Goal: Task Accomplishment & Management: Manage account settings

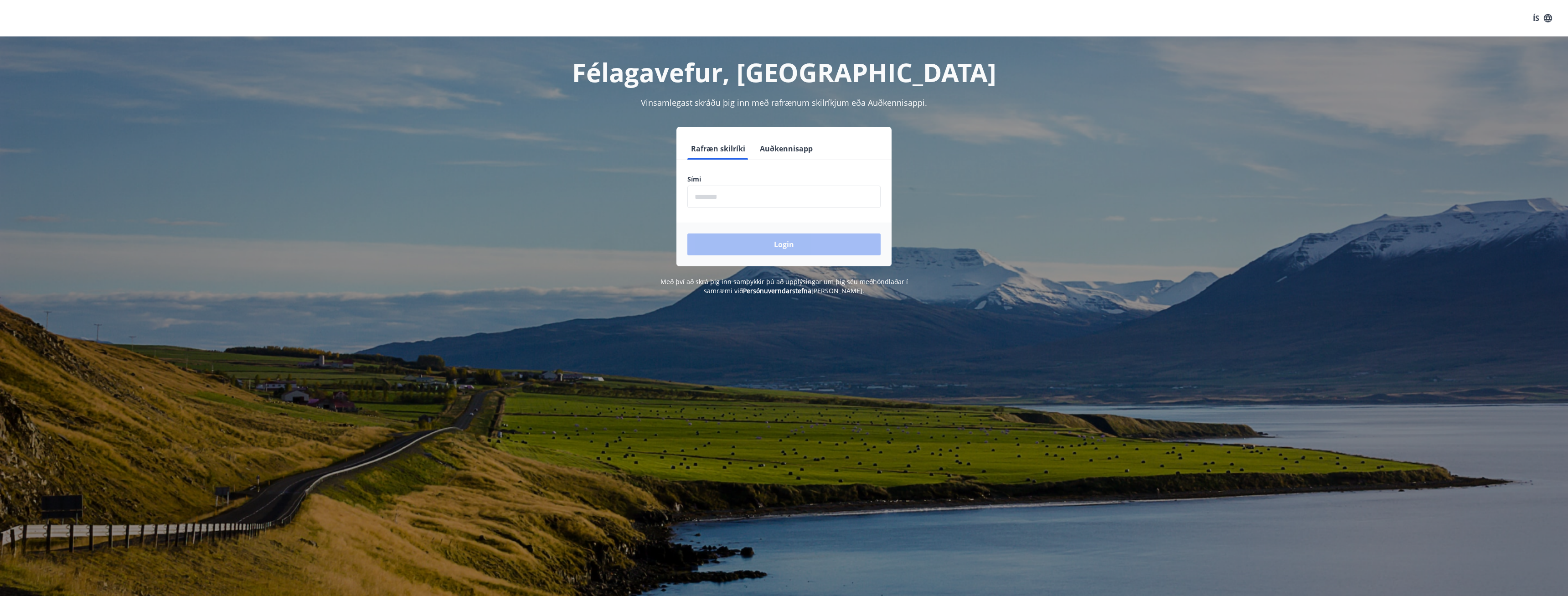
click at [1277, 528] on div "Félagavefur, Stavís Vinsamlegast skráðu þig inn með rafrænum skilríkjum eða Auð…" at bounding box center [784, 334] width 1568 height 596
click at [897, 365] on div "Félagavefur, [PERSON_NAME] Vinsamlegast skráðu þig inn með rafrænum skilríkjum …" at bounding box center [784, 334] width 1568 height 596
click at [1041, 238] on div "Rafræn skilríki Auðkennisapp Sími ​ Login" at bounding box center [784, 196] width 634 height 139
drag, startPoint x: 565, startPoint y: 300, endPoint x: 567, endPoint y: 295, distance: 5.4
drag, startPoint x: 475, startPoint y: 195, endPoint x: 505, endPoint y: 213, distance: 35.0
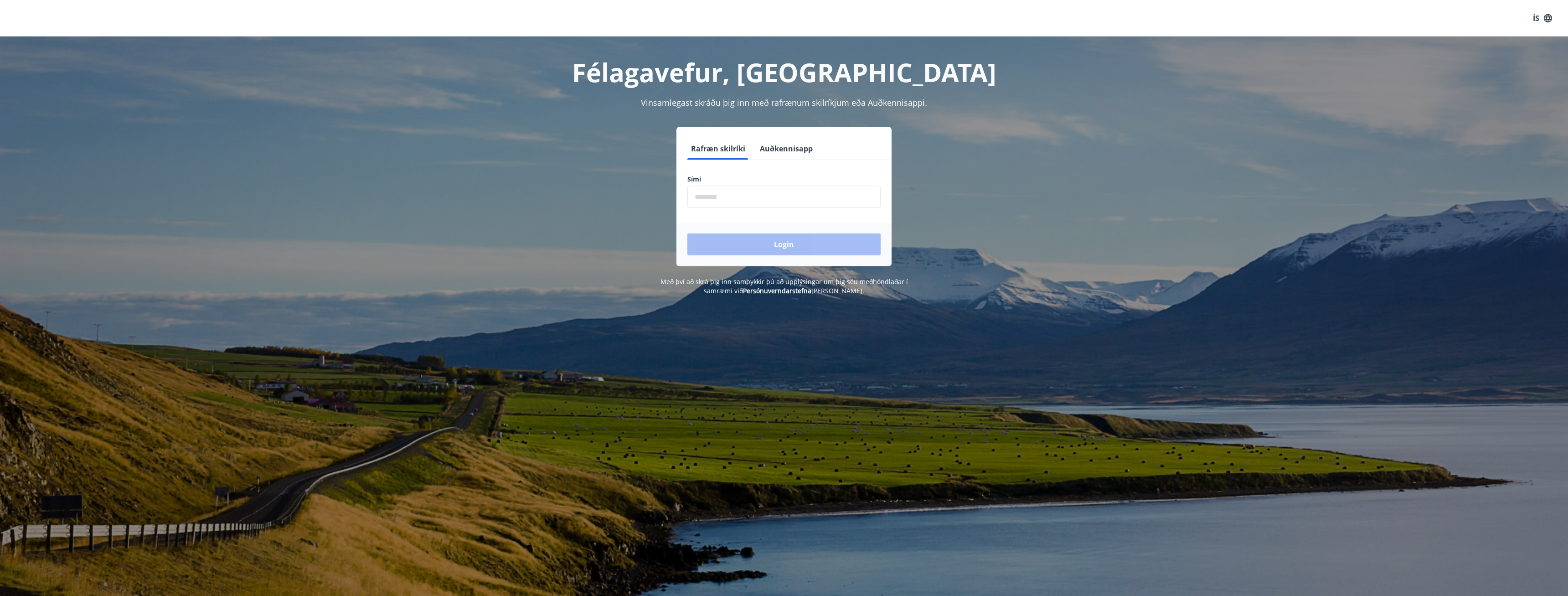
click at [489, 208] on div "Rafræn skilríki Auðkennisapp Sími ​ Login" at bounding box center [784, 196] width 634 height 139
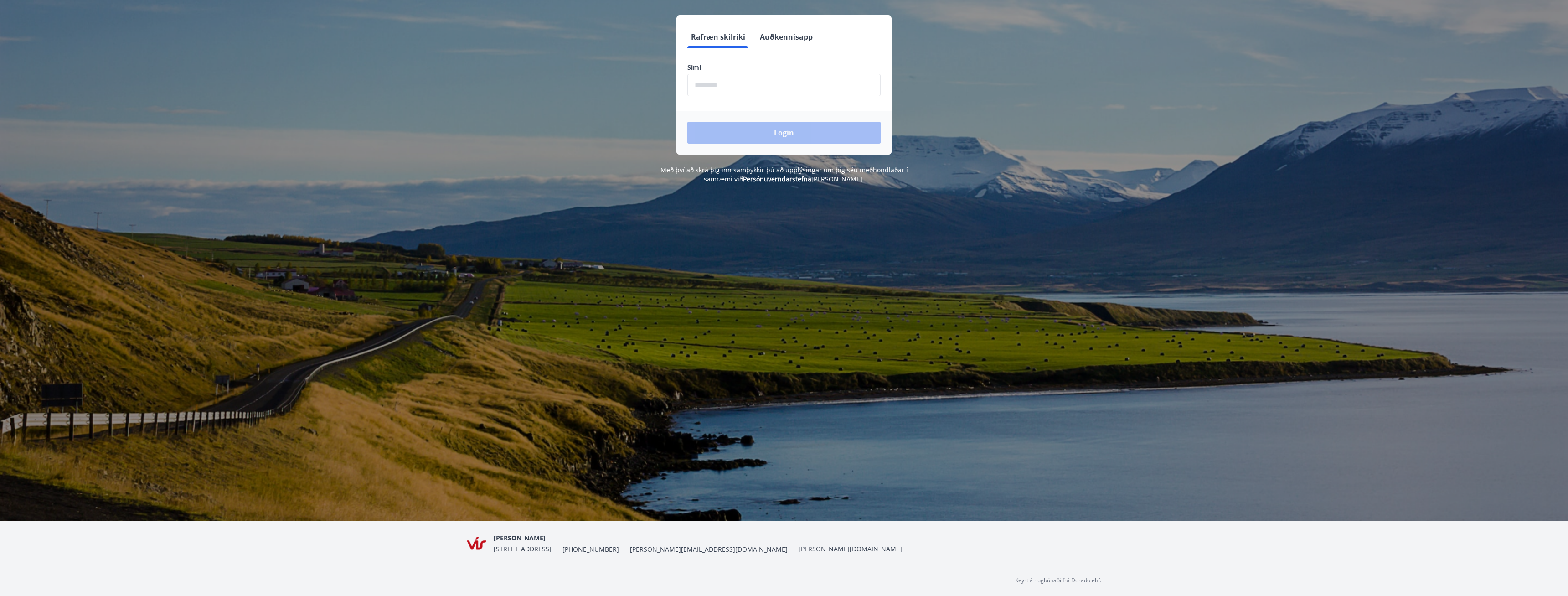
click at [879, 320] on div "Félagavefur, [PERSON_NAME] Vinsamlegast skráðu þig inn með rafrænum skilríkjum …" at bounding box center [784, 222] width 1568 height 596
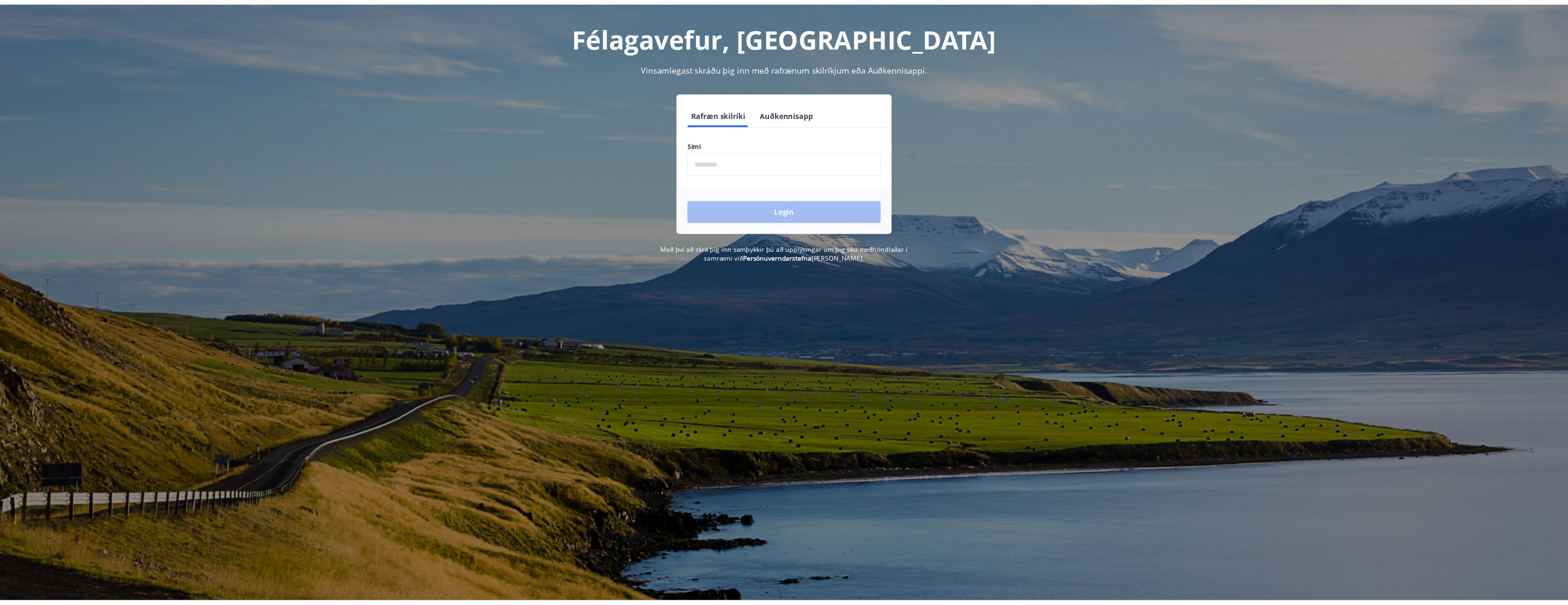
scroll to position [0, 0]
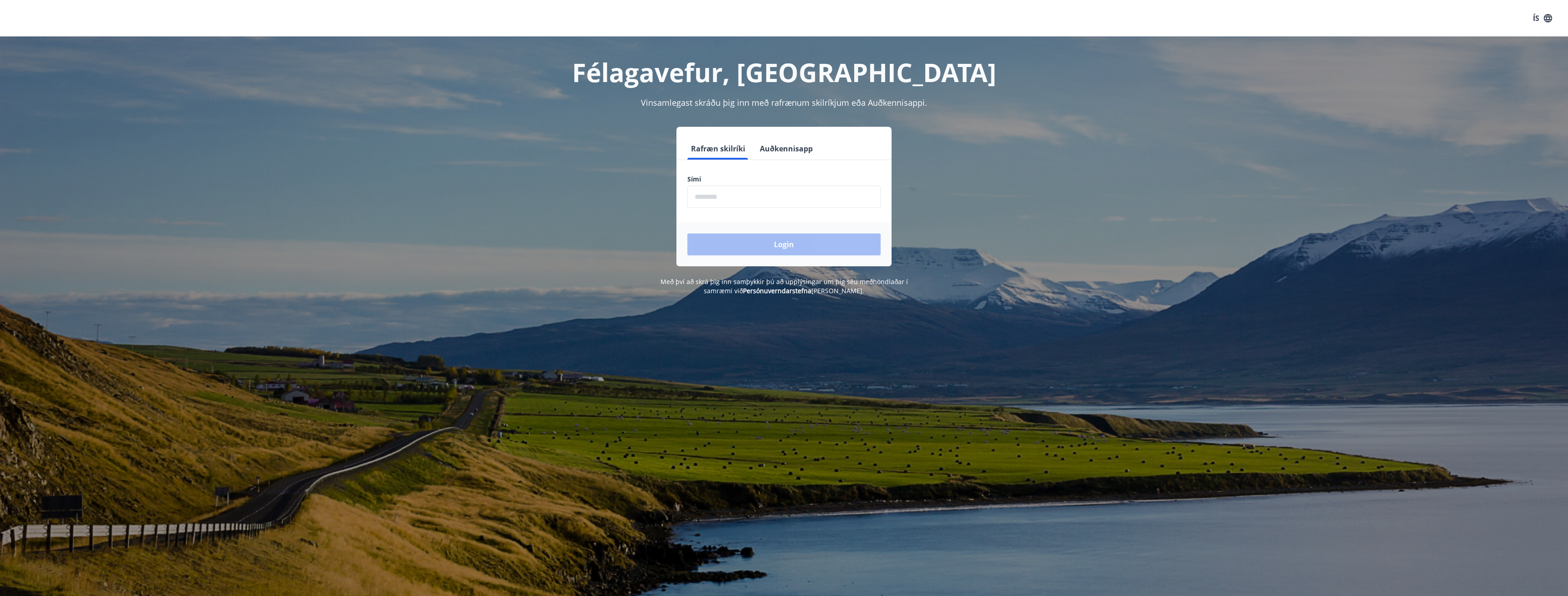
click at [719, 96] on div "Félagavefur, [PERSON_NAME] Vinsamlegast skráðu þig inn með rafrænum skilríkjum …" at bounding box center [784, 166] width 656 height 259
drag, startPoint x: 1222, startPoint y: 198, endPoint x: 481, endPoint y: 127, distance: 744.4
click at [1122, 202] on div "Félagavefur, [PERSON_NAME] Vinsamlegast skráðu þig inn með rafrænum skilríkjum …" at bounding box center [784, 166] width 1568 height 259
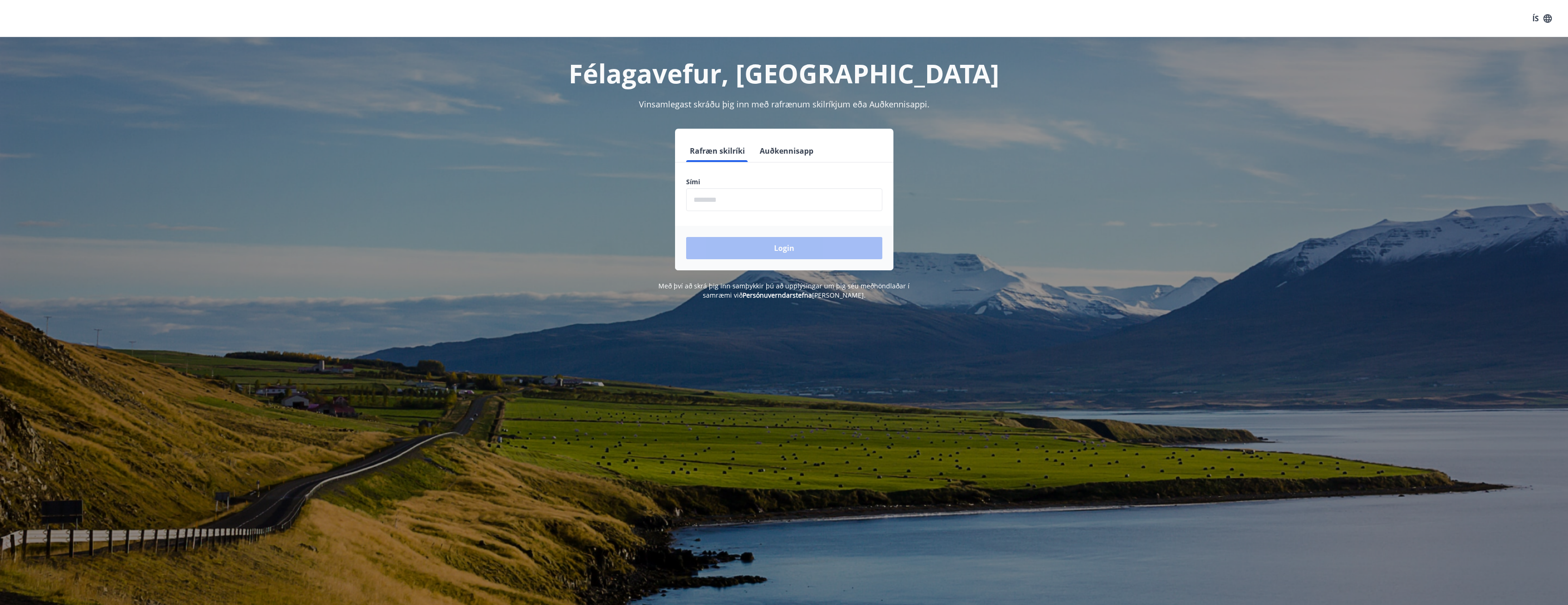
drag, startPoint x: 1075, startPoint y: 239, endPoint x: 1003, endPoint y: 237, distance: 72.0
click at [1063, 240] on div "Rafræn skilríki Auðkennisapp Sími ​ Login" at bounding box center [784, 199] width 644 height 142
click at [1349, 195] on div "Félagavefur, [PERSON_NAME] Vinsamlegast skráðu þig inn með rafrænum skilríkjum …" at bounding box center [784, 168] width 1568 height 263
drag, startPoint x: 1278, startPoint y: 345, endPoint x: 1283, endPoint y: 378, distance: 33.4
click at [1275, 377] on div "Félagavefur, [PERSON_NAME] Vinsamlegast skráðu þig inn með rafrænum skilríkjum …" at bounding box center [784, 339] width 1568 height 605
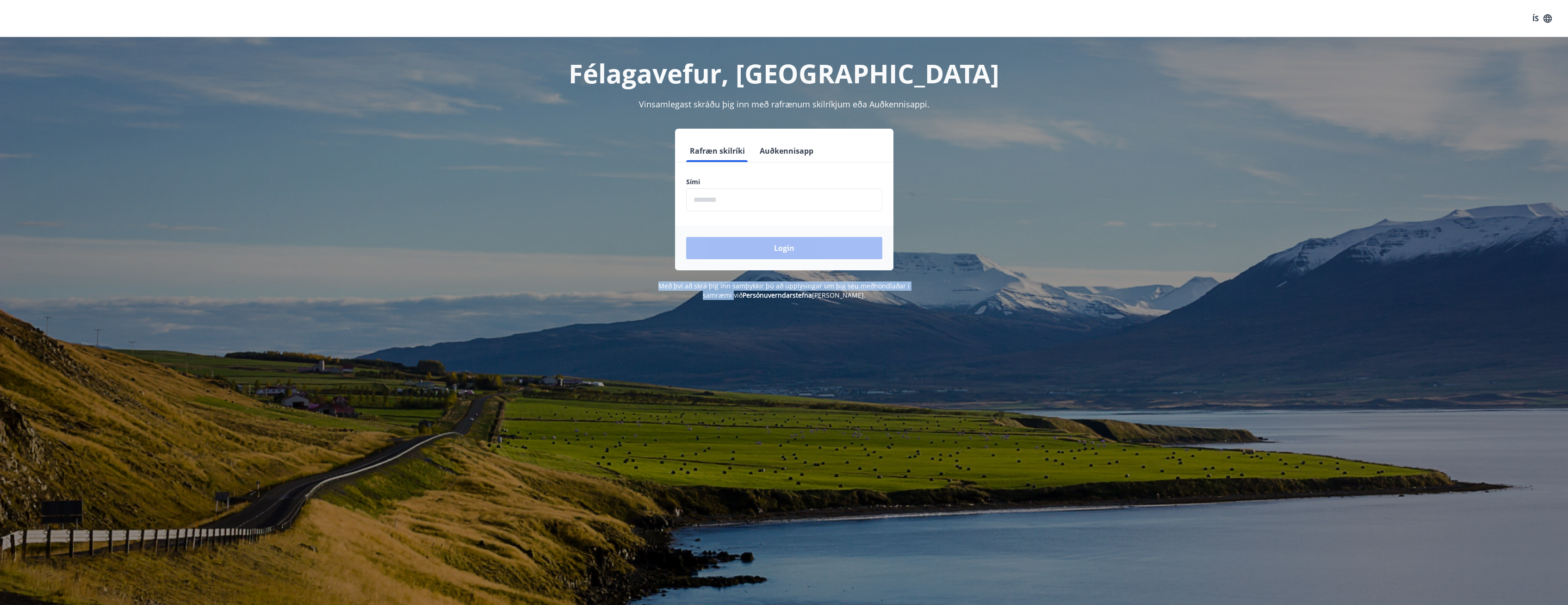
drag, startPoint x: 1304, startPoint y: 201, endPoint x: 1273, endPoint y: 127, distance: 80.2
click at [1285, 161] on div "Félagavefur, [PERSON_NAME] Vinsamlegast skráðu þig inn með rafrænum skilríkjum …" at bounding box center [784, 168] width 1568 height 263
